Goal: Navigation & Orientation: Find specific page/section

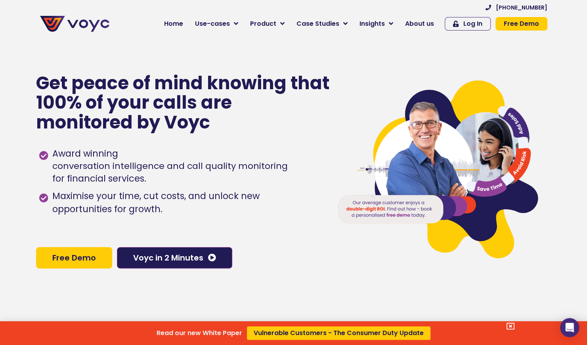
click at [389, 25] on div "Read our new White Paper Vulnerable Customers - The Consumer Duty Update" at bounding box center [293, 172] width 587 height 345
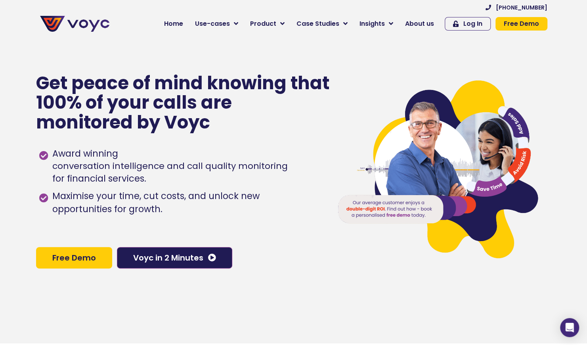
click at [416, 24] on span "About us" at bounding box center [419, 24] width 29 height 10
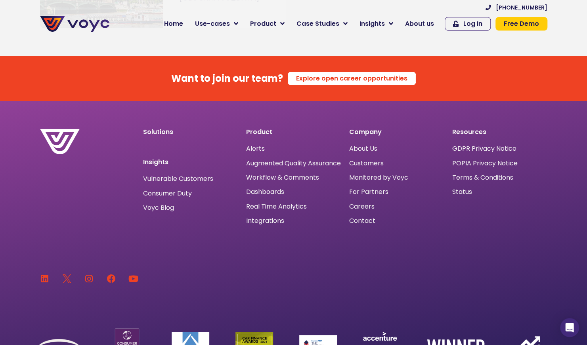
scroll to position [5127, 0]
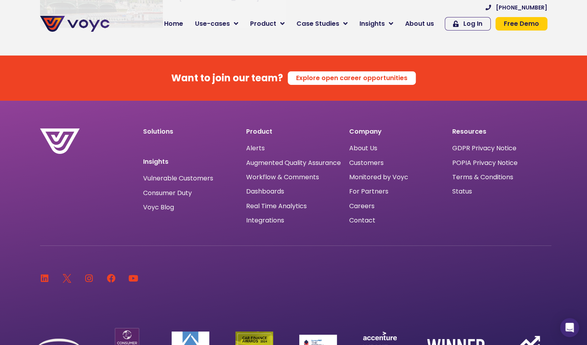
click at [462, 192] on span "Status" at bounding box center [463, 192] width 20 height 0
click at [365, 192] on span "For Partners" at bounding box center [368, 192] width 39 height 0
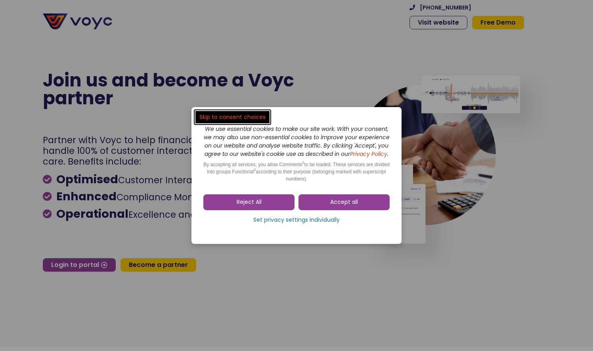
click at [340, 203] on span "Accept all" at bounding box center [344, 202] width 28 height 8
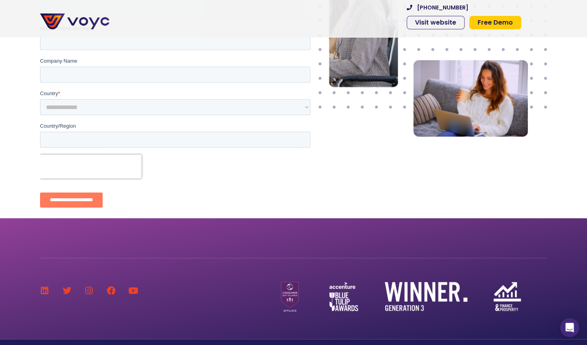
scroll to position [495, 0]
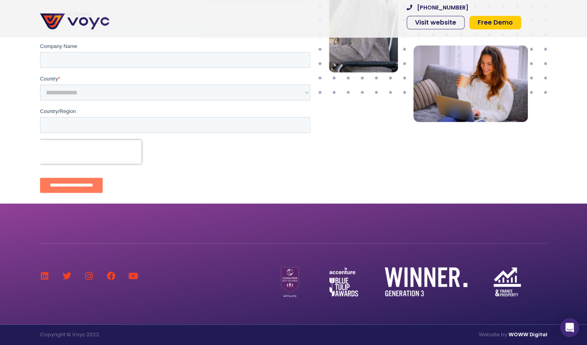
click at [100, 300] on div "Linkedin Twitter Instagram Facebook Youtube" at bounding box center [146, 272] width 213 height 58
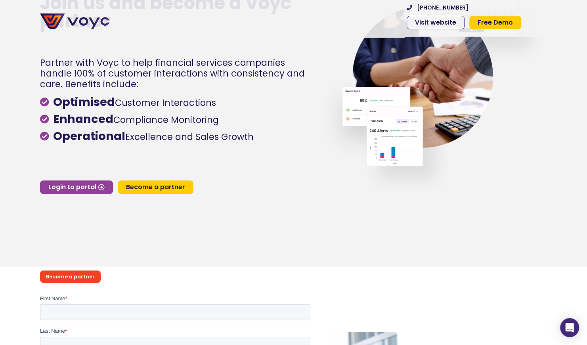
scroll to position [0, 6]
